Goal: Information Seeking & Learning: Check status

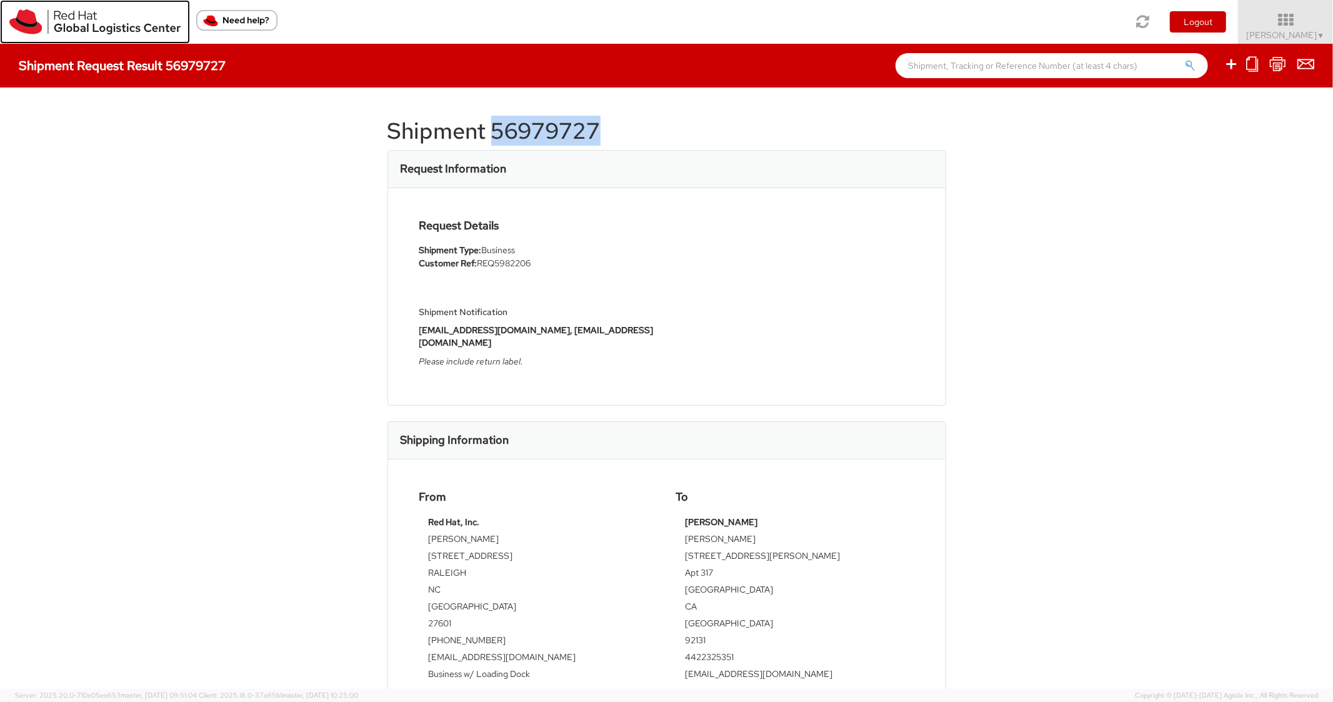
click at [37, 19] on img at bounding box center [94, 21] width 171 height 25
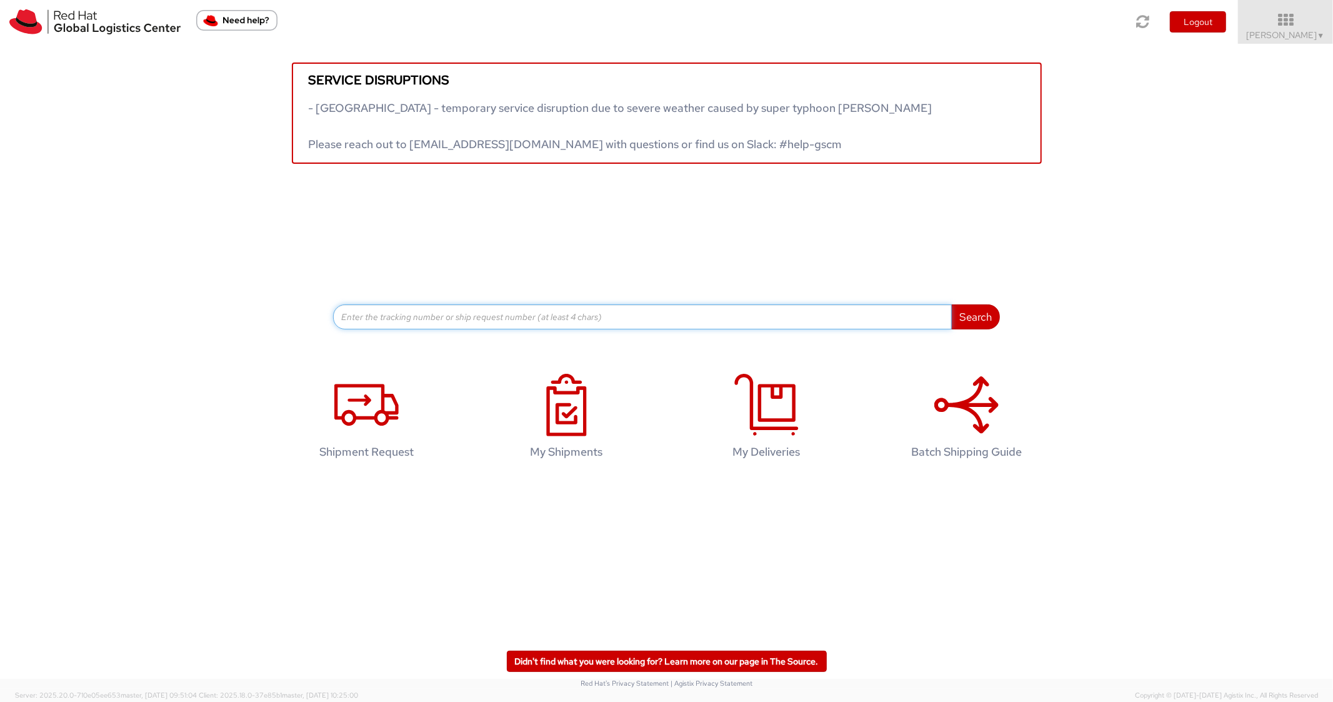
click at [433, 316] on input at bounding box center [642, 316] width 619 height 25
paste input "56832101"
type input "56832101"
click at [961, 328] on div "Service disruptions - [GEOGRAPHIC_DATA] - temporary service disruption due to s…" at bounding box center [666, 264] width 1333 height 440
click at [973, 323] on button "Search" at bounding box center [975, 316] width 49 height 25
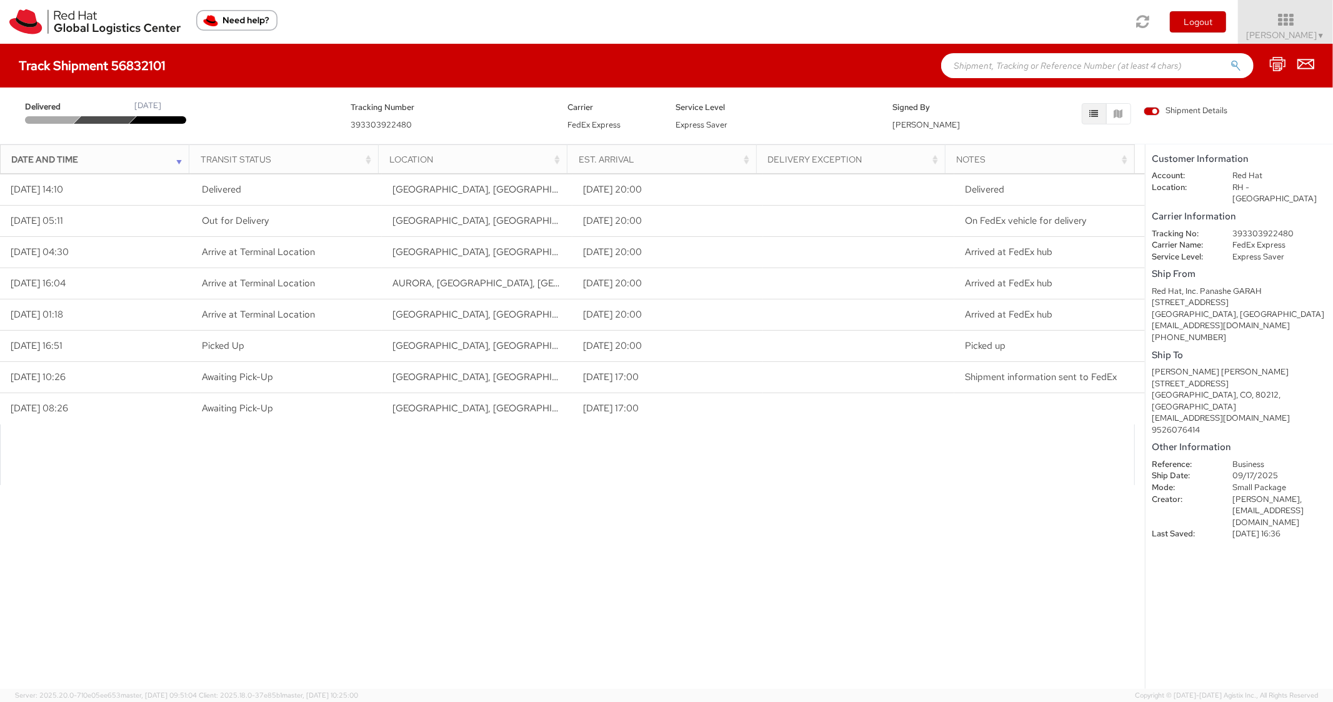
click at [1046, 68] on input "text" at bounding box center [1097, 65] width 313 height 25
paste input "56832105"
type input "56832105"
click at [1239, 66] on icon "submit" at bounding box center [1236, 65] width 11 height 11
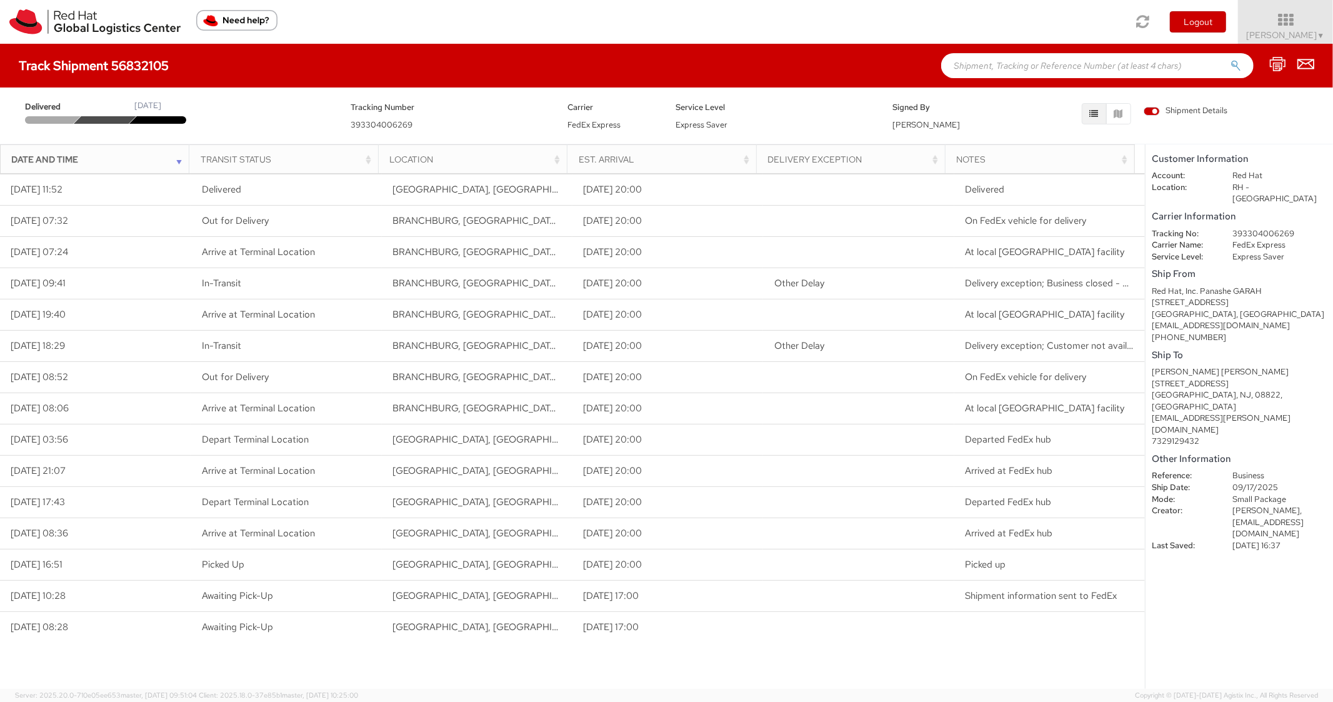
click at [1053, 66] on input "text" at bounding box center [1097, 65] width 313 height 25
paste input "56832108"
type input "56832108"
click at [1231, 59] on button "submit" at bounding box center [1236, 66] width 11 height 15
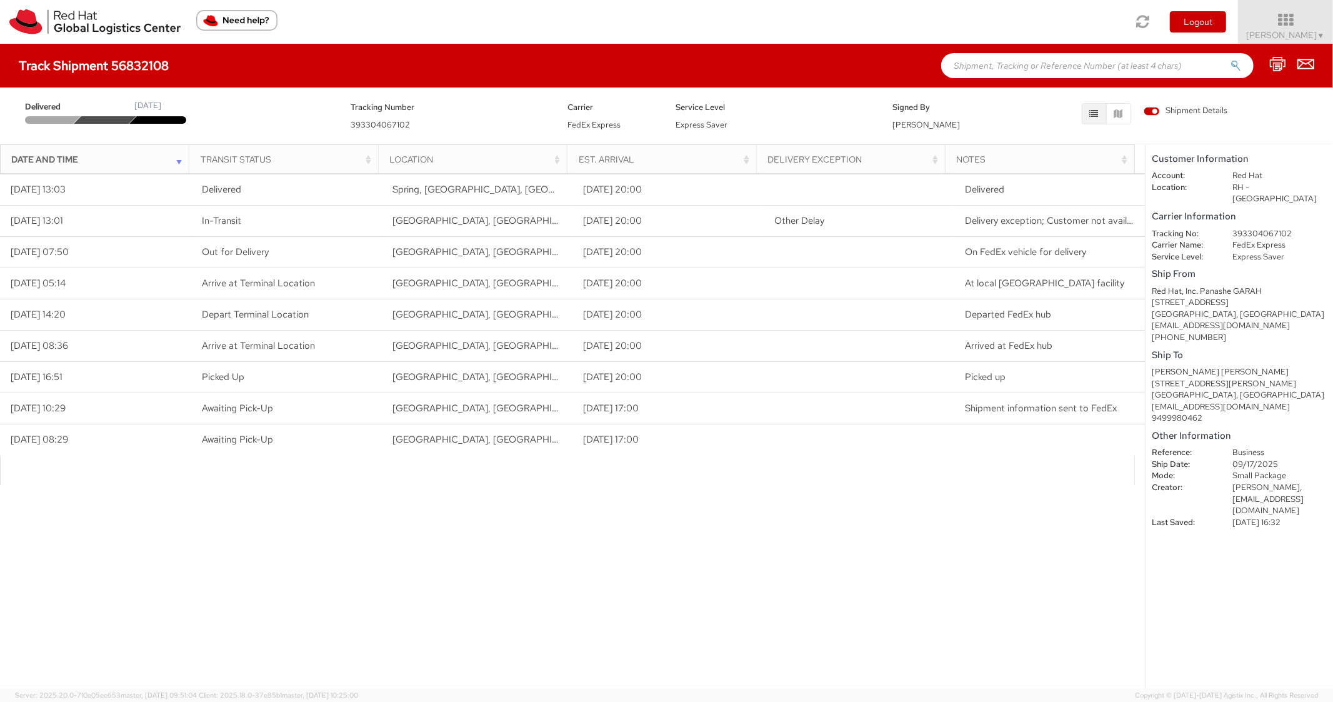
click at [1011, 66] on input "text" at bounding box center [1097, 65] width 313 height 25
paste input "56832120"
type input "56832120"
click at [1231, 59] on button "submit" at bounding box center [1236, 66] width 11 height 15
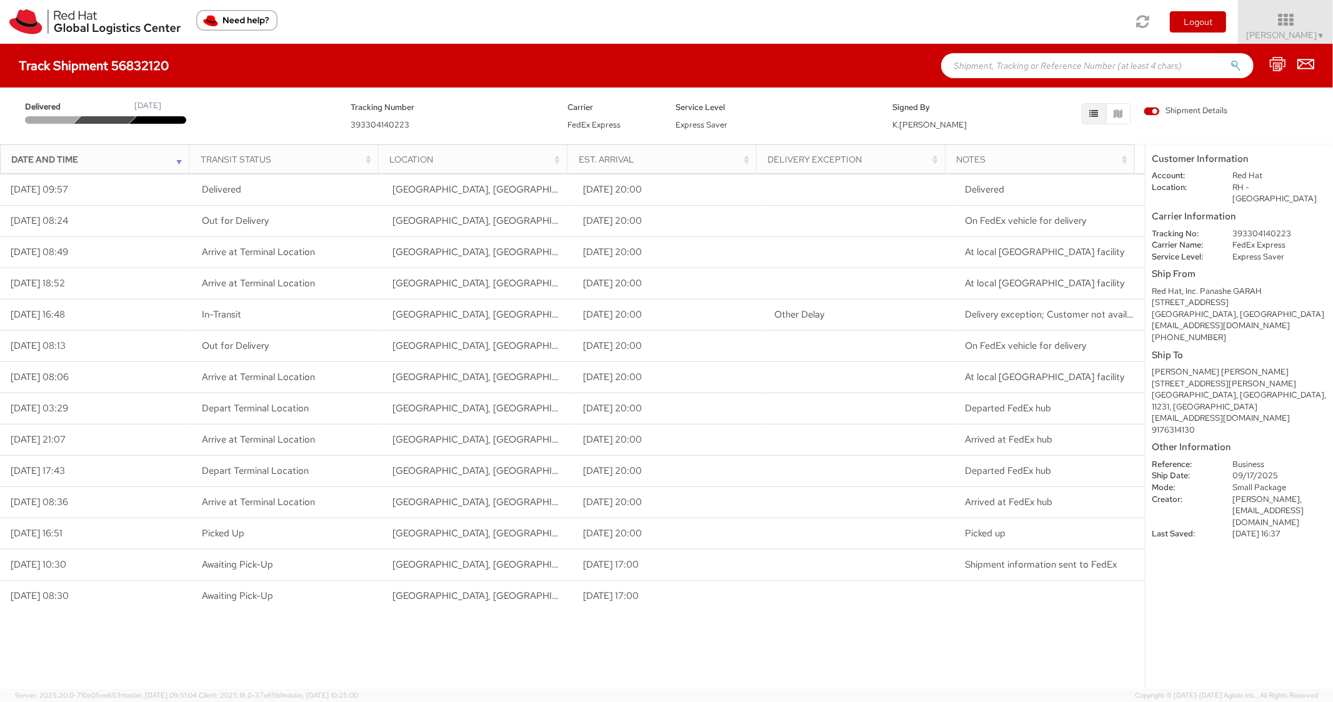
click at [1040, 78] on input "text" at bounding box center [1097, 65] width 313 height 25
paste input "56832170"
type input "56832170"
click at [1231, 59] on button "submit" at bounding box center [1236, 66] width 11 height 15
